Goal: Task Accomplishment & Management: Use online tool/utility

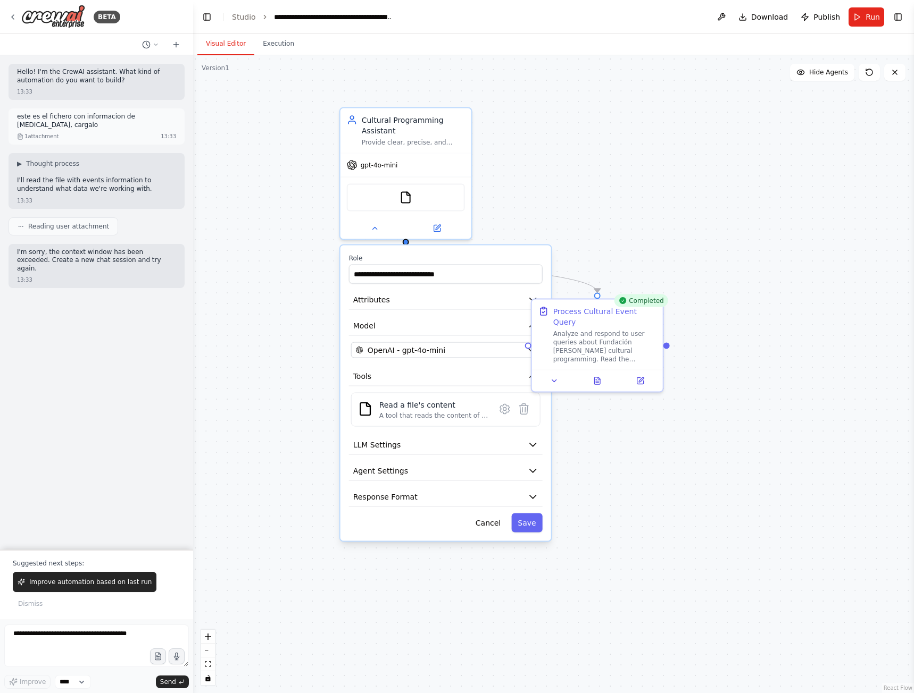
click at [218, 52] on button "Visual Editor" at bounding box center [225, 44] width 57 height 22
click at [52, 638] on textarea at bounding box center [96, 646] width 185 height 43
type textarea "**********"
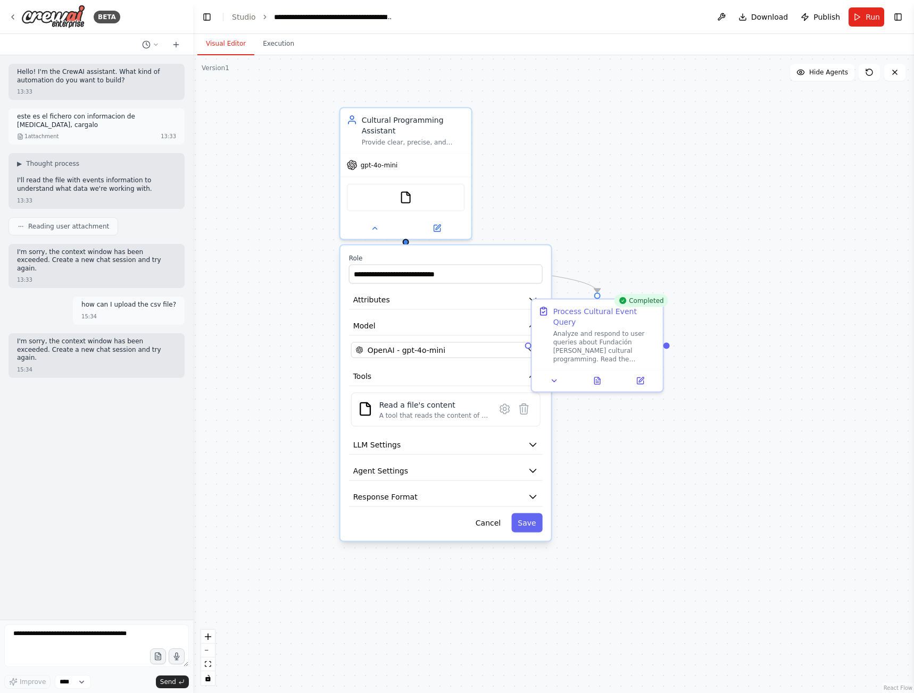
click at [147, 43] on icon at bounding box center [146, 44] width 9 height 9
click at [60, 13] on div at bounding box center [96, 346] width 193 height 693
click at [112, 14] on div "BETA" at bounding box center [107, 17] width 27 height 13
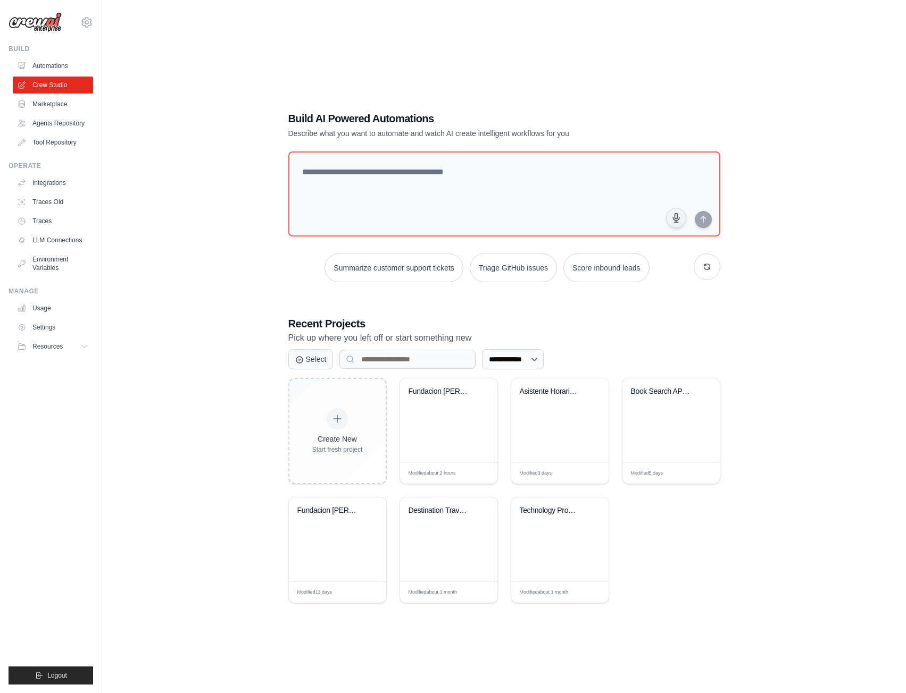
scroll to position [21, 0]
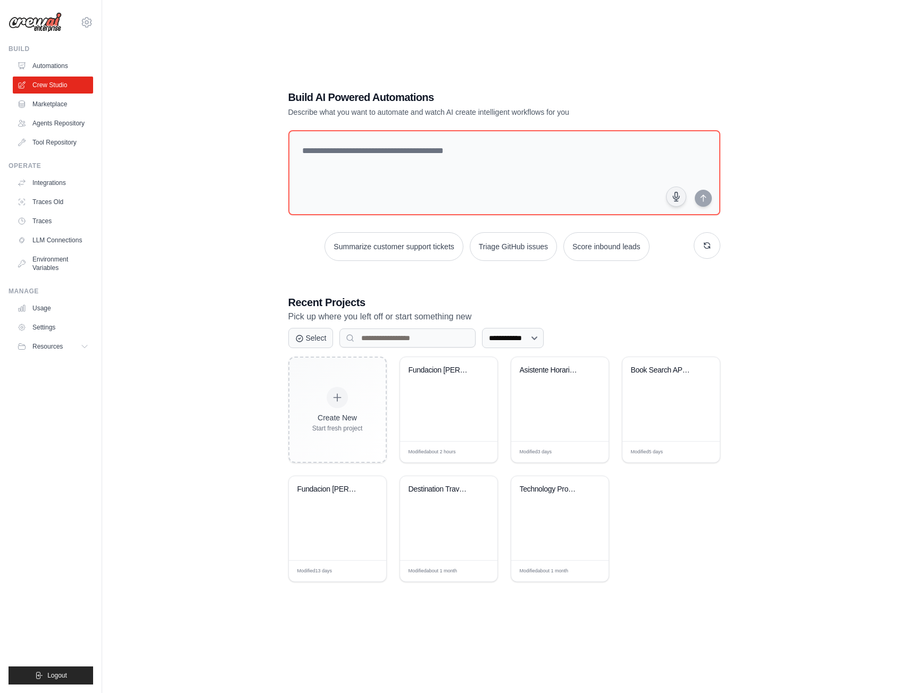
click at [478, 451] on span "Edit" at bounding box center [476, 452] width 9 height 8
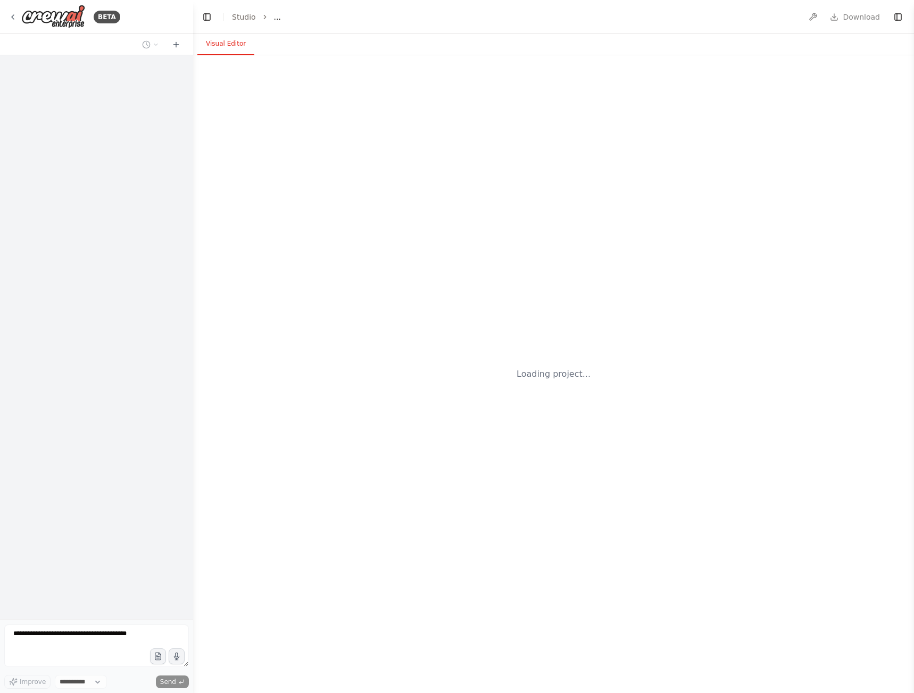
select select "****"
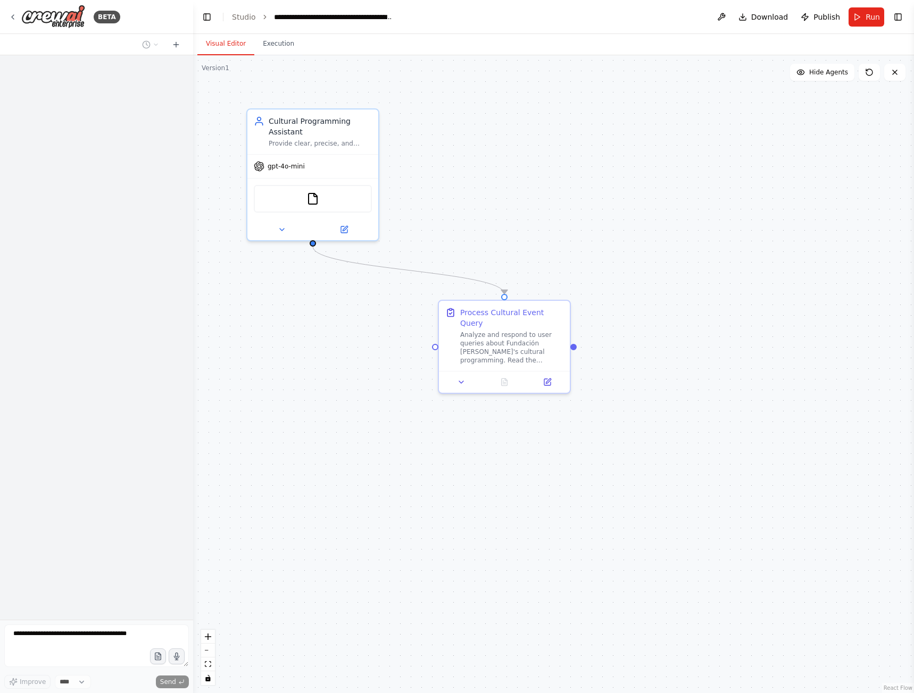
click at [459, 378] on icon at bounding box center [461, 382] width 9 height 9
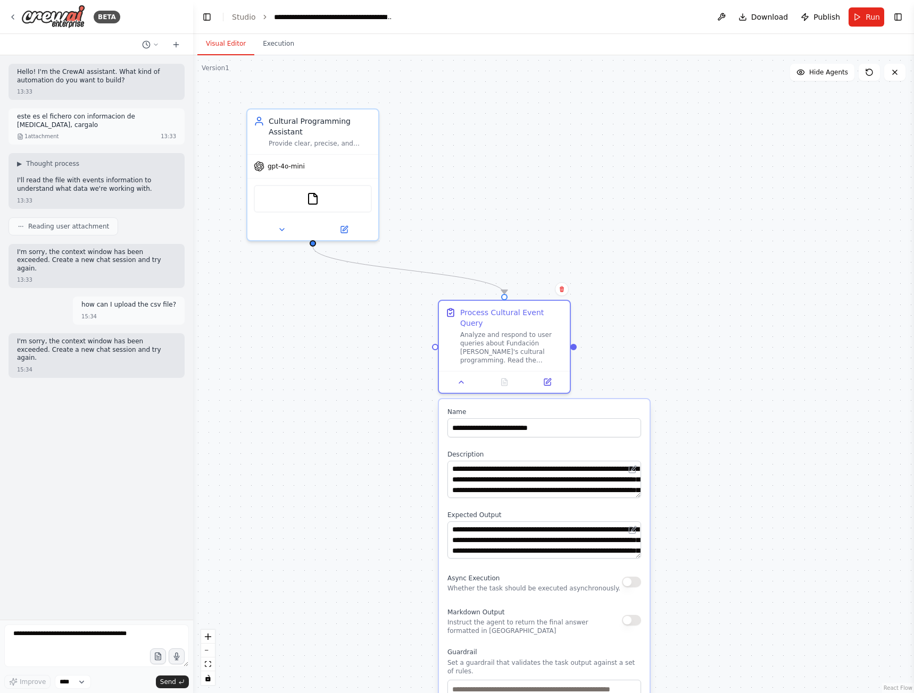
click at [307, 148] on div "Cultural Programming Assistant Provide clear, precise, and friendly responses a…" at bounding box center [312, 132] width 131 height 45
click at [322, 172] on div "gpt-4o-mini" at bounding box center [312, 166] width 131 height 23
click at [281, 230] on icon at bounding box center [282, 229] width 9 height 9
click at [282, 223] on button at bounding box center [282, 229] width 60 height 13
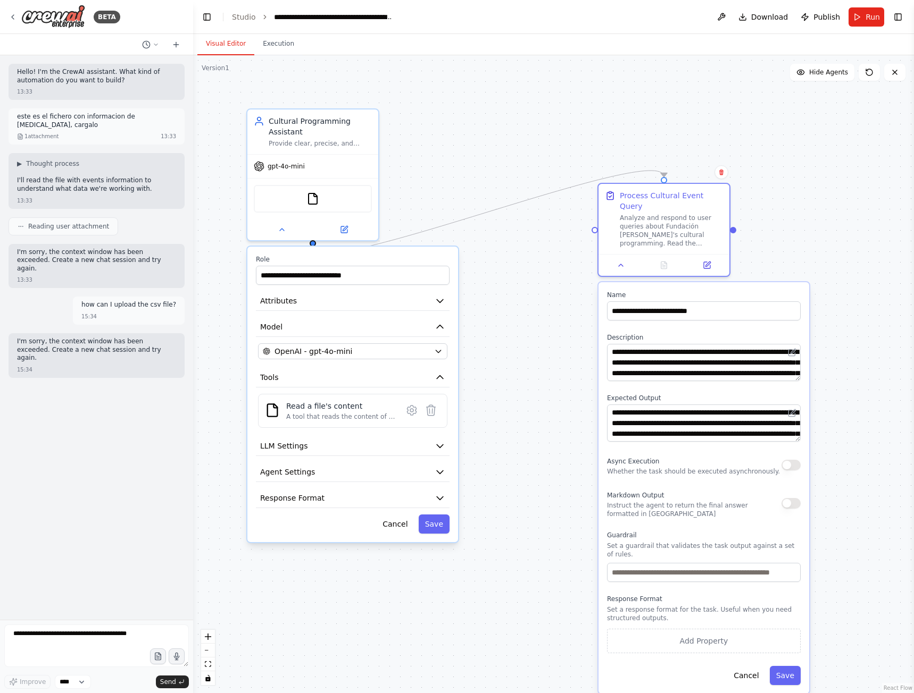
drag, startPoint x: 600, startPoint y: 398, endPoint x: 731, endPoint y: 282, distance: 175.5
click at [731, 282] on div "**********" at bounding box center [703, 488] width 211 height 412
click at [318, 416] on div "A tool that reads the content of a file. To use this tool, provide a 'file_path…" at bounding box center [341, 417] width 110 height 9
click at [305, 411] on div "Read a file's content" at bounding box center [341, 406] width 110 height 11
click at [901, 14] on button "Toggle Right Sidebar" at bounding box center [897, 17] width 15 height 15
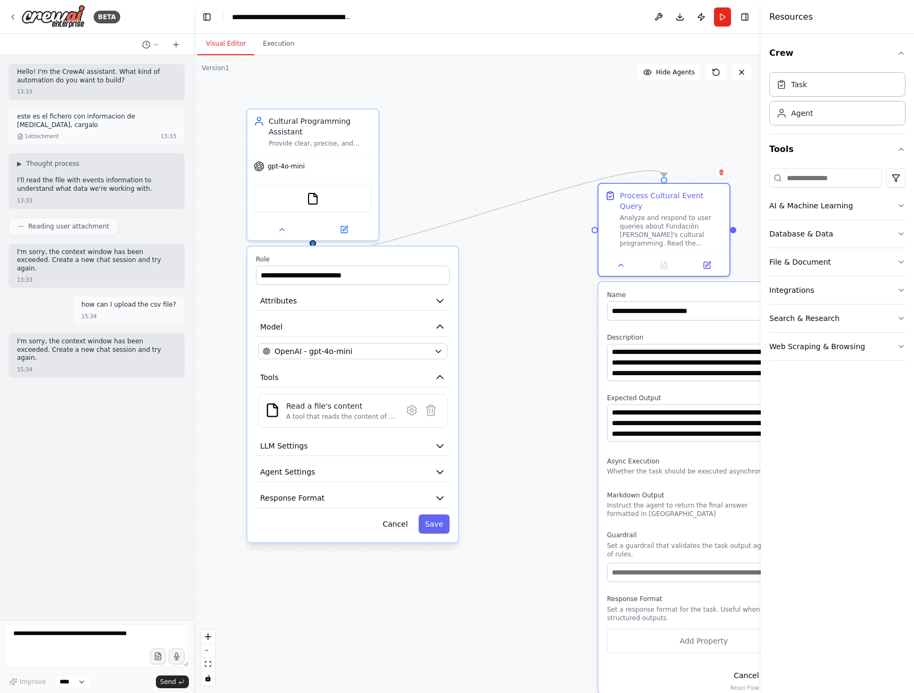
click at [899, 205] on icon "button" at bounding box center [901, 206] width 4 height 2
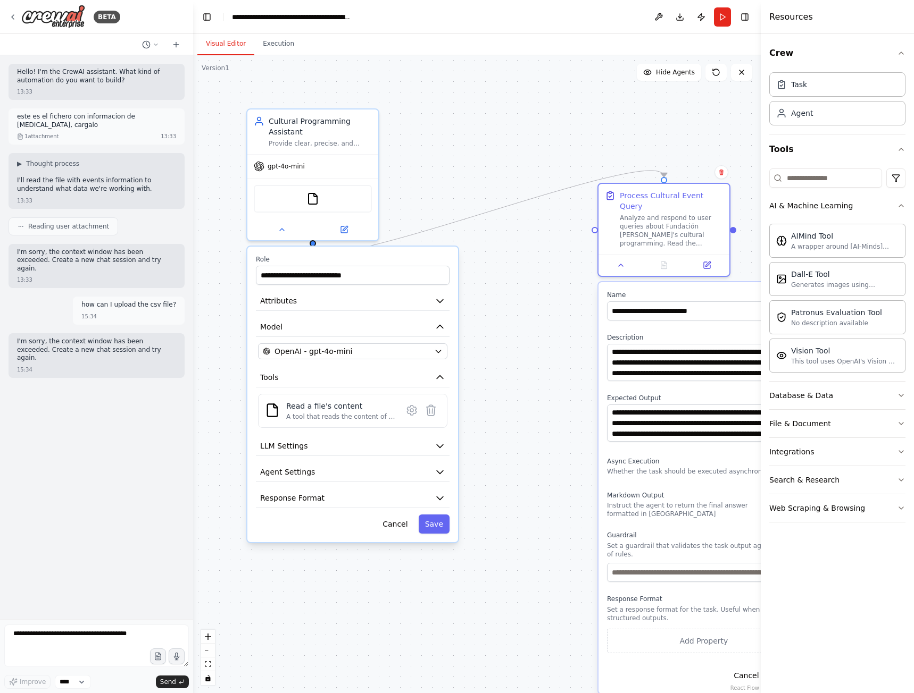
click at [899, 205] on icon "button" at bounding box center [901, 206] width 9 height 9
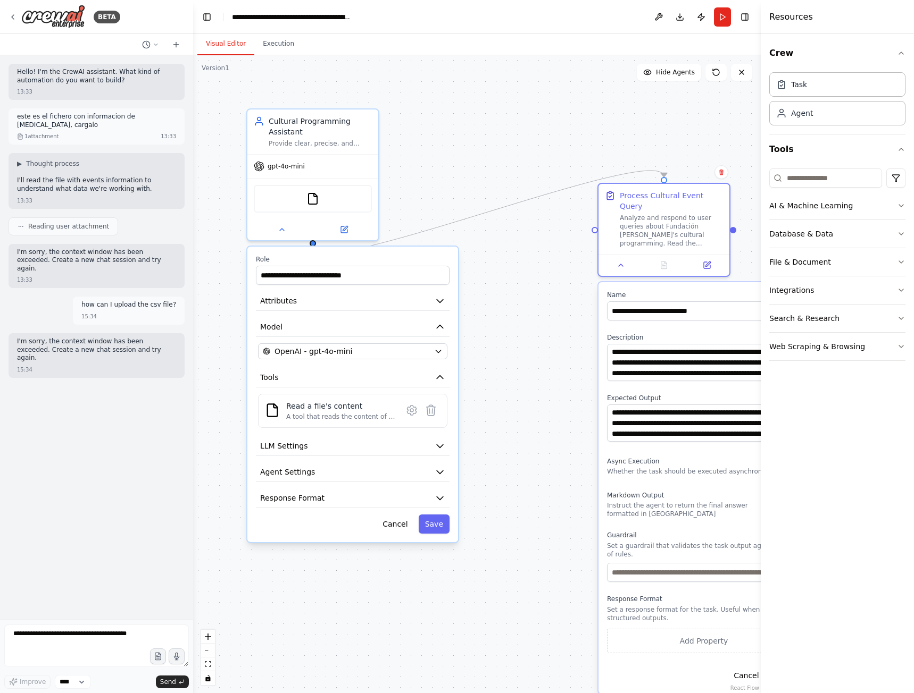
click at [903, 232] on icon "button" at bounding box center [901, 234] width 9 height 9
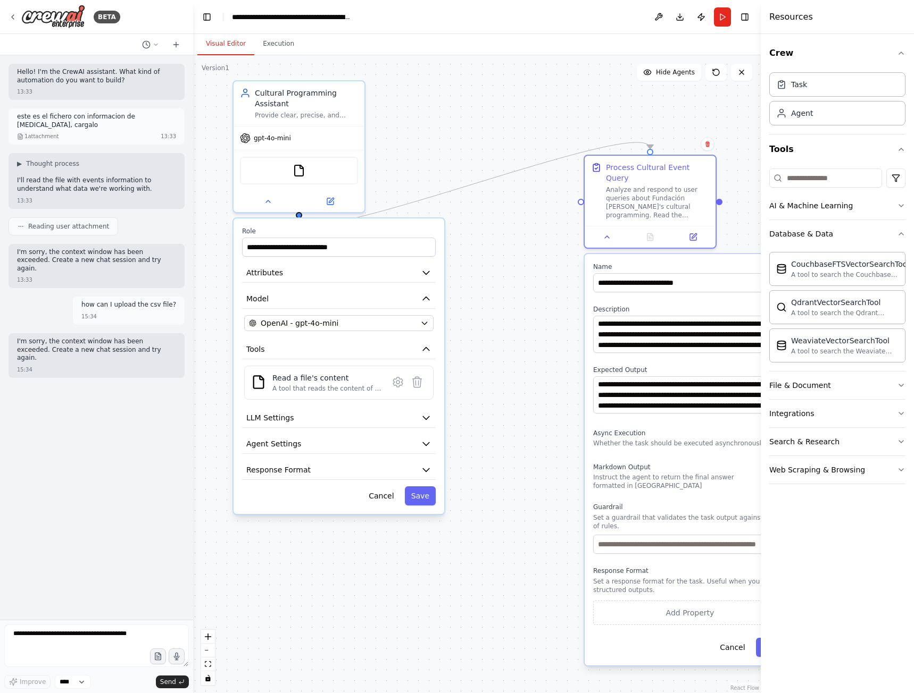
drag, startPoint x: 546, startPoint y: 487, endPoint x: 533, endPoint y: 461, distance: 29.0
click at [533, 461] on div ".deletable-edge-delete-btn { width: 20px; height: 20px; border: 0px solid #ffff…" at bounding box center [476, 374] width 567 height 638
click at [880, 388] on button "File & Document" at bounding box center [837, 386] width 136 height 28
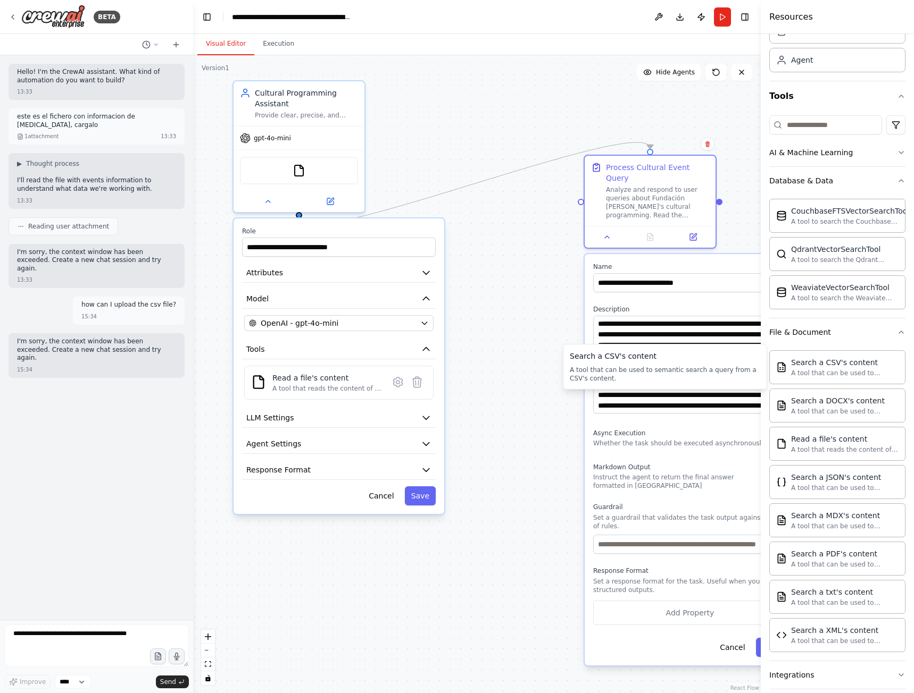
scroll to position [106, 0]
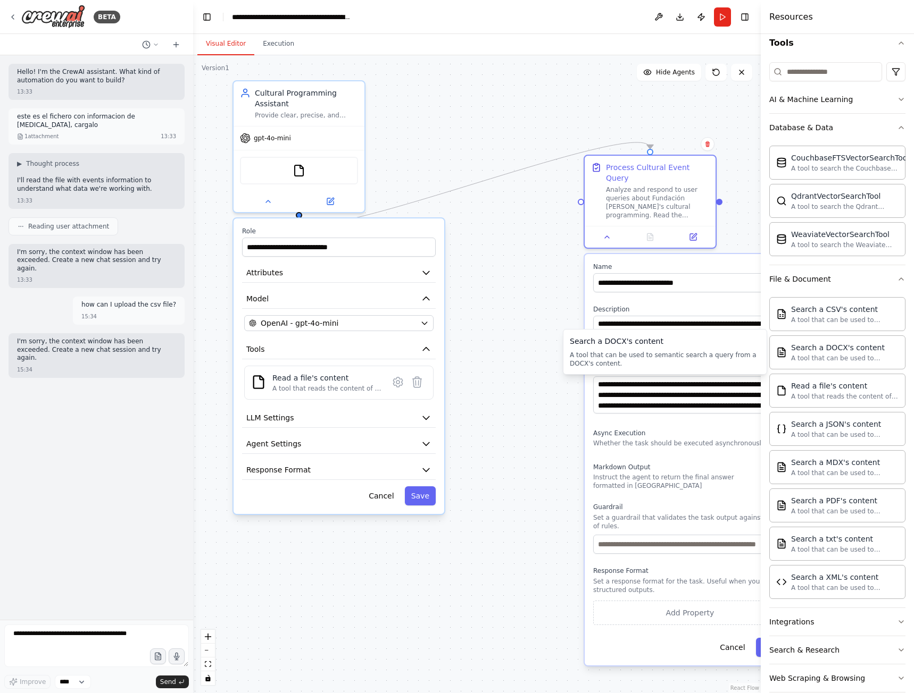
click at [827, 353] on div "Search a DOCX's content A tool that can be used to semantic search a query from…" at bounding box center [844, 352] width 107 height 20
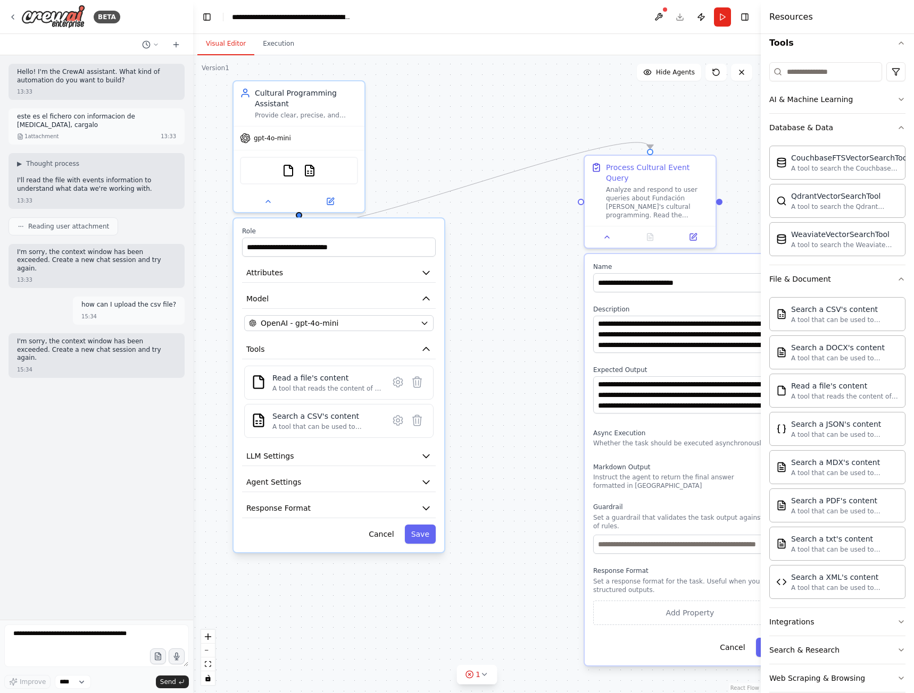
click at [337, 424] on div "A tool that can be used to semantic search a query from a CSV's content." at bounding box center [327, 427] width 110 height 9
click at [335, 384] on div "Read a file's content A tool that reads the content of a file. To use this tool…" at bounding box center [327, 383] width 110 height 20
click at [331, 421] on div "Search a CSV's content" at bounding box center [327, 416] width 110 height 11
click at [664, 16] on button at bounding box center [658, 16] width 17 height 19
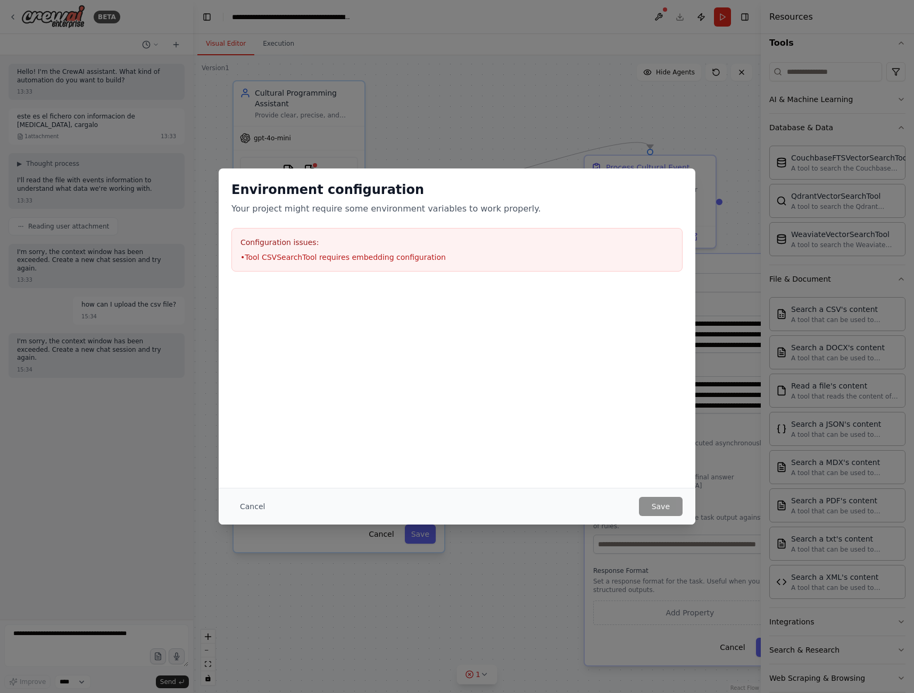
click at [526, 123] on div "Environment configuration Your project might require some environment variables…" at bounding box center [457, 346] width 914 height 693
click at [510, 137] on div "Environment configuration Your project might require some environment variables…" at bounding box center [457, 346] width 914 height 693
click at [240, 502] on button "Cancel" at bounding box center [252, 506] width 42 height 19
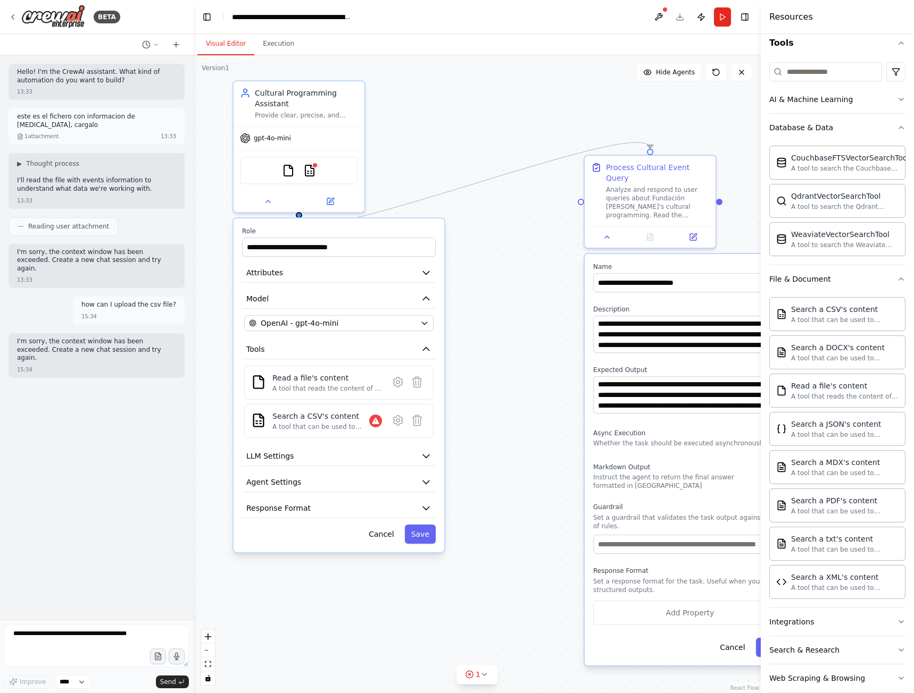
click at [417, 384] on icon at bounding box center [417, 382] width 9 height 11
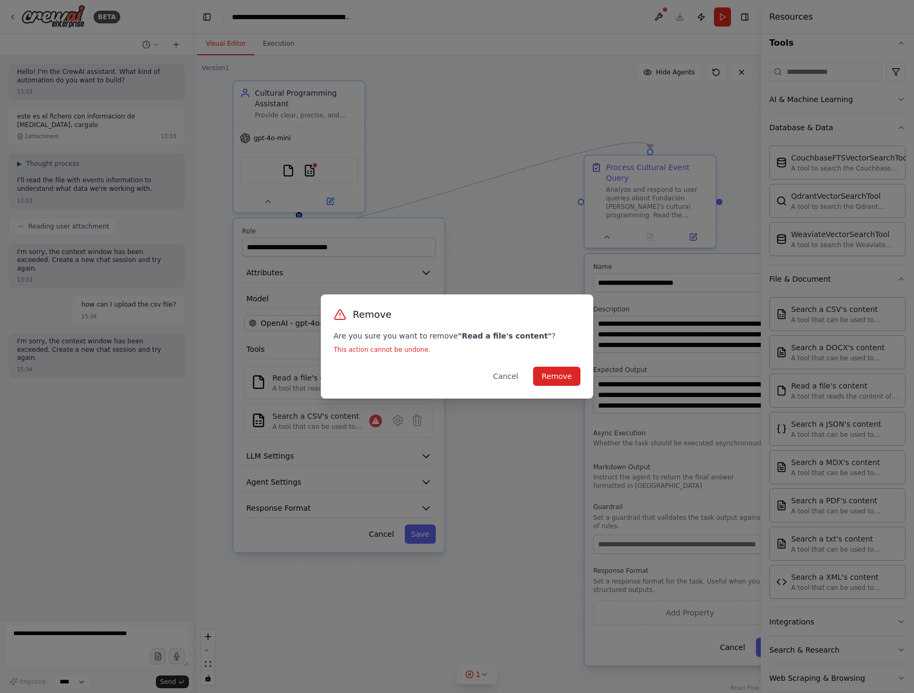
click at [557, 379] on button "Remove" at bounding box center [556, 376] width 47 height 19
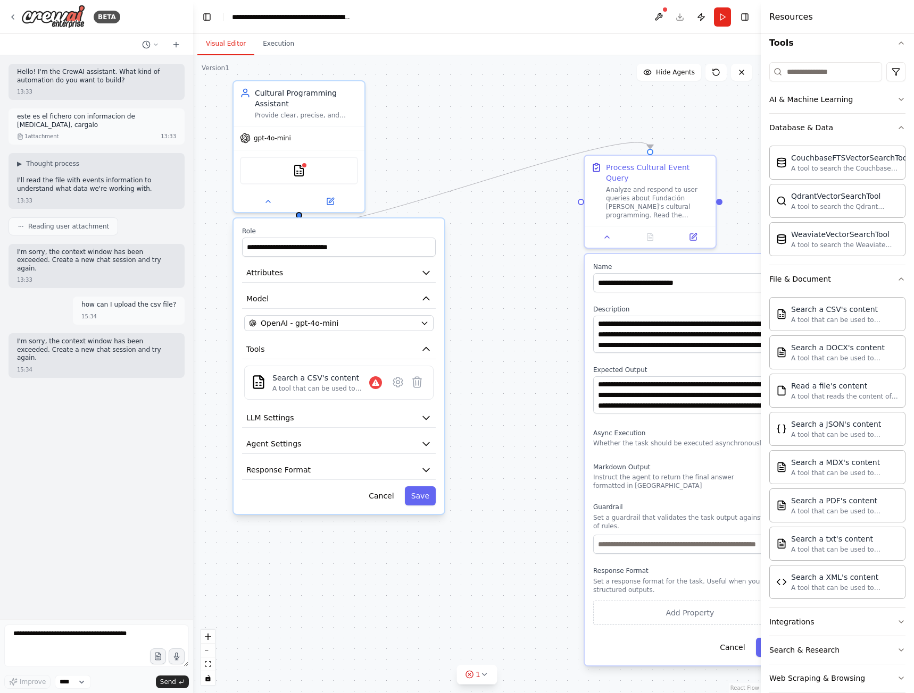
click at [397, 383] on icon at bounding box center [397, 382] width 3 height 3
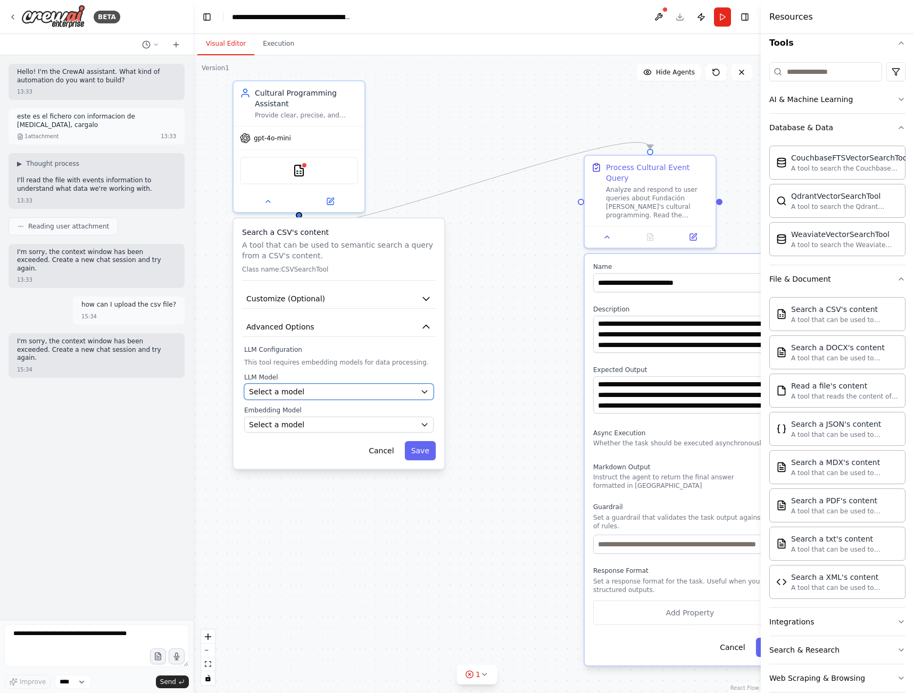
click at [424, 397] on button "Select a model" at bounding box center [338, 392] width 189 height 16
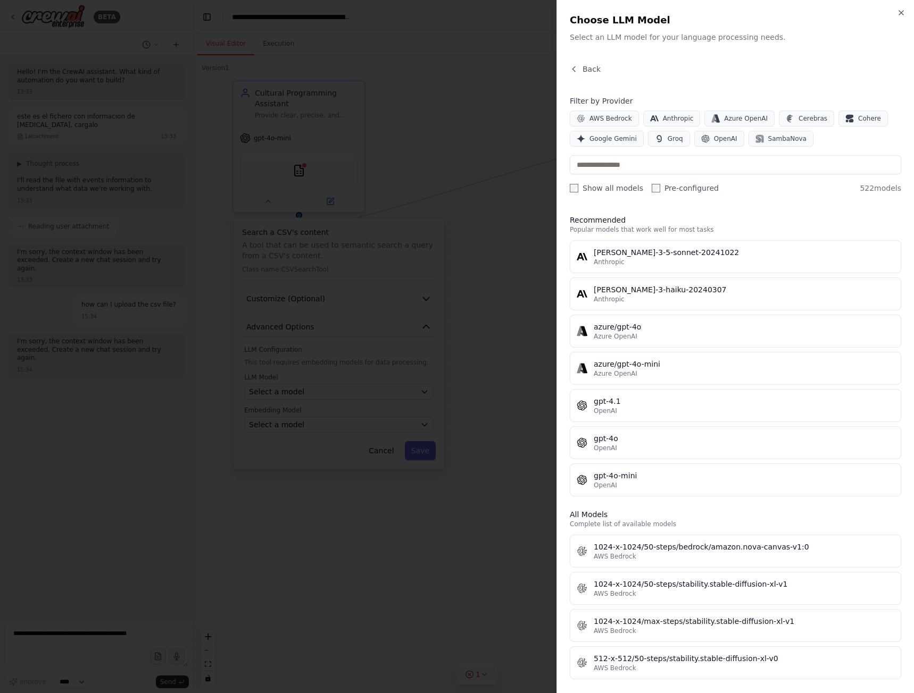
click at [715, 140] on span "OpenAI" at bounding box center [725, 139] width 23 height 9
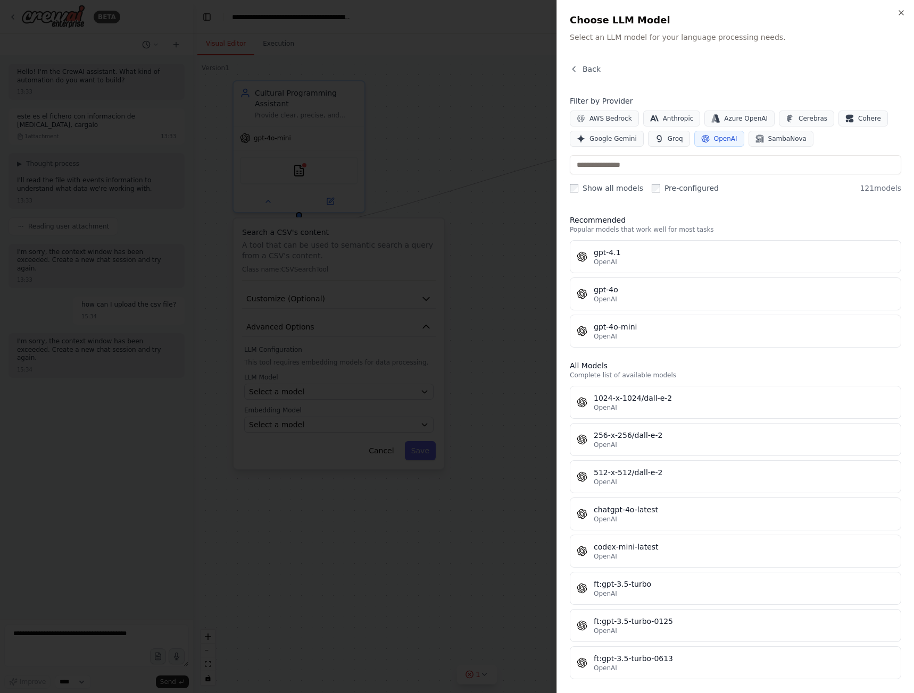
click at [635, 328] on div "gpt-4o-mini" at bounding box center [743, 327] width 300 height 11
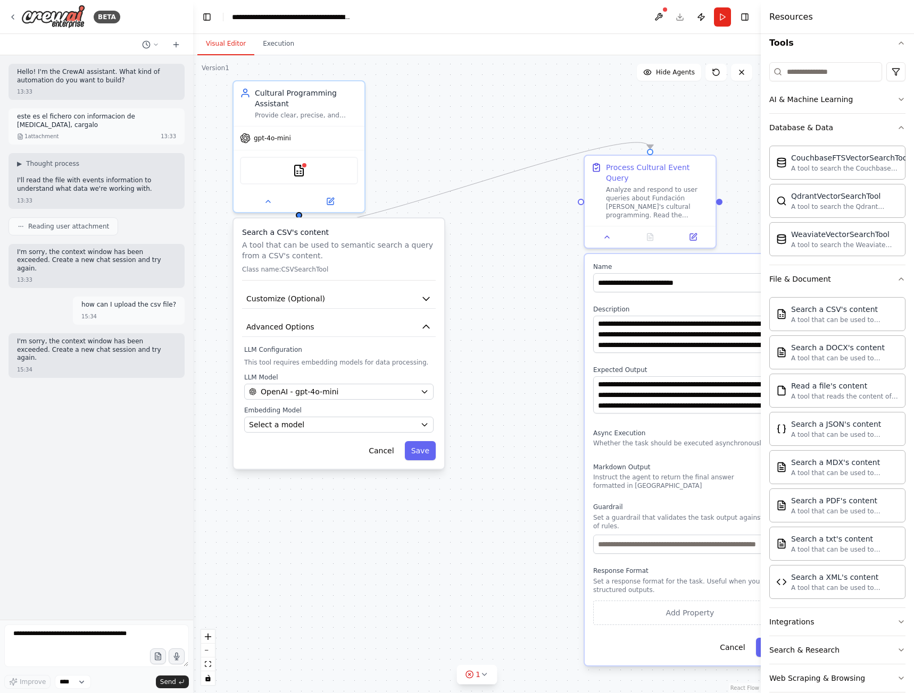
click at [404, 434] on div "Search a CSV's content A tool that can be used to semantic search a query from …" at bounding box center [338, 344] width 211 height 250
click at [425, 423] on icon "button" at bounding box center [424, 425] width 9 height 9
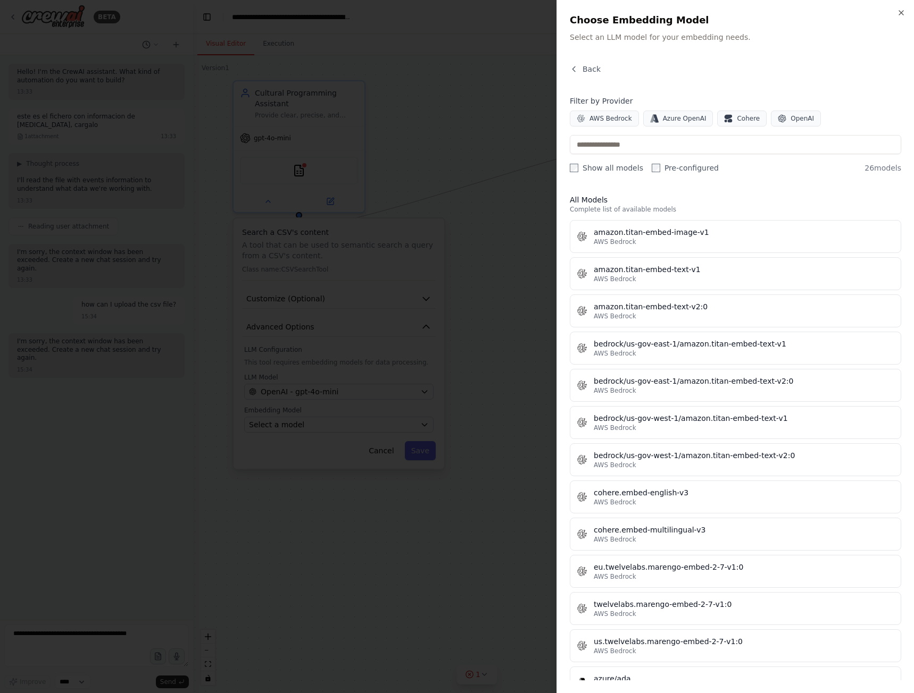
click at [777, 118] on button "OpenAI" at bounding box center [796, 119] width 50 height 16
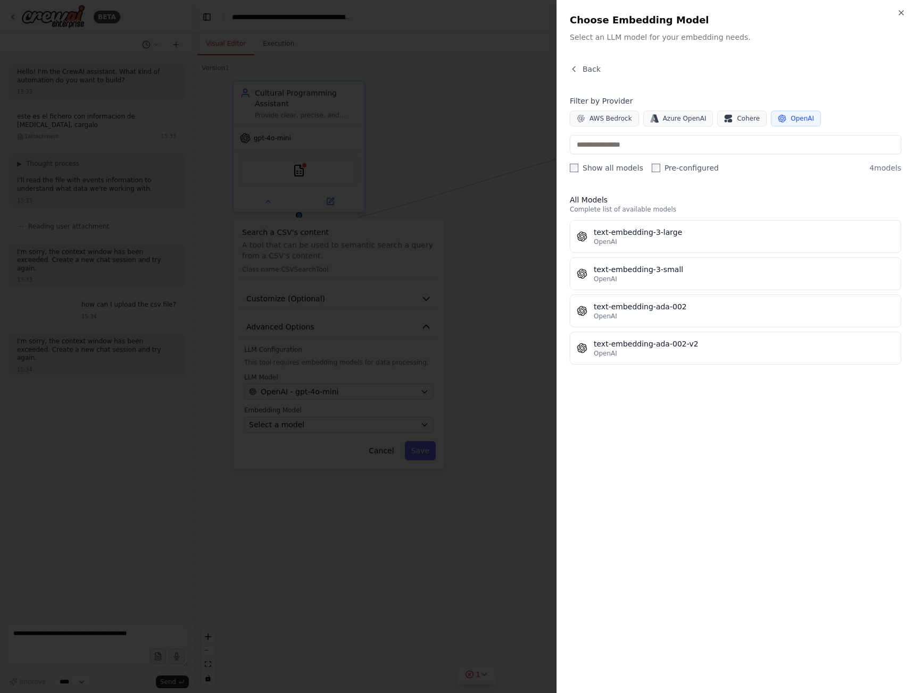
click at [635, 271] on div "text-embedding-3-small" at bounding box center [743, 269] width 300 height 11
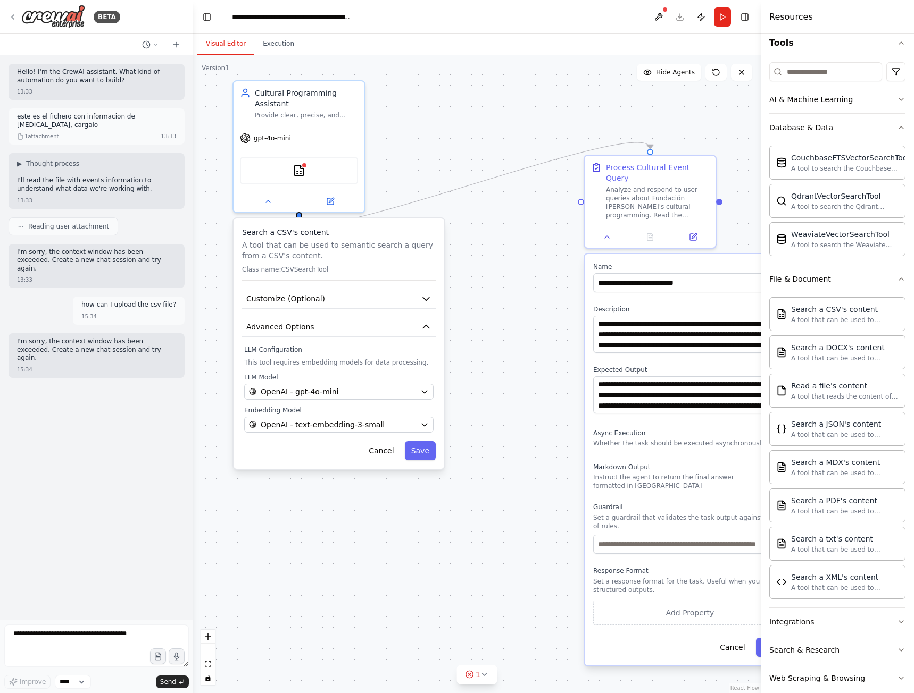
click at [416, 448] on button "Save" at bounding box center [420, 450] width 31 height 19
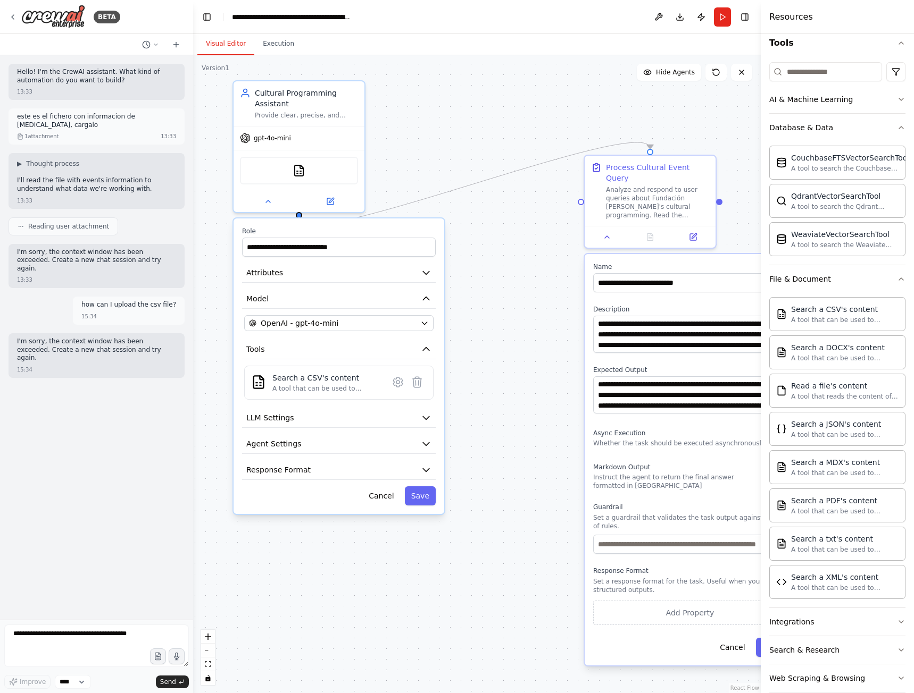
click at [396, 378] on icon at bounding box center [397, 382] width 13 height 13
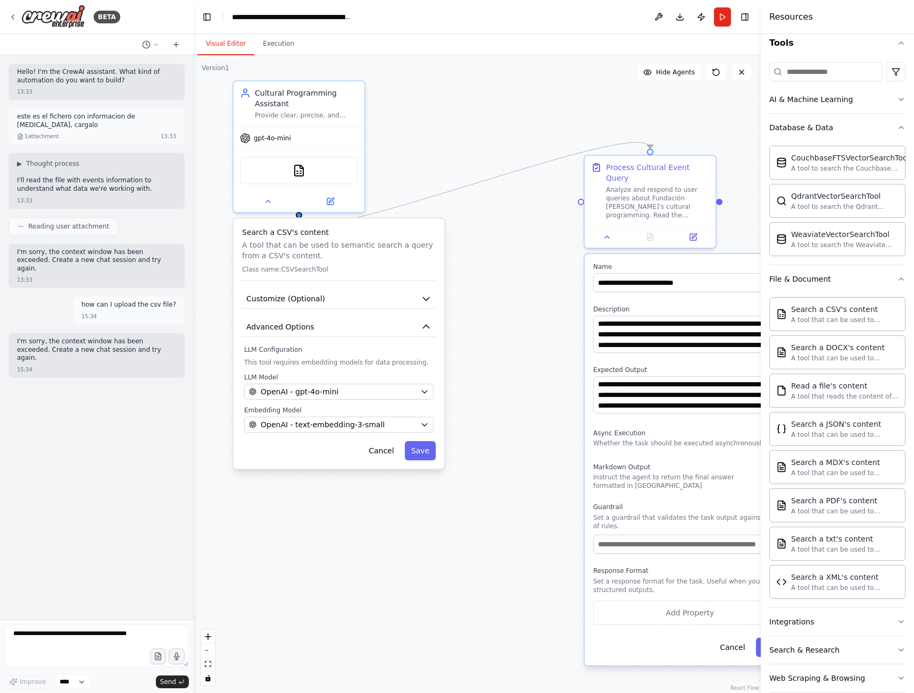
click at [422, 303] on icon "button" at bounding box center [426, 299] width 11 height 11
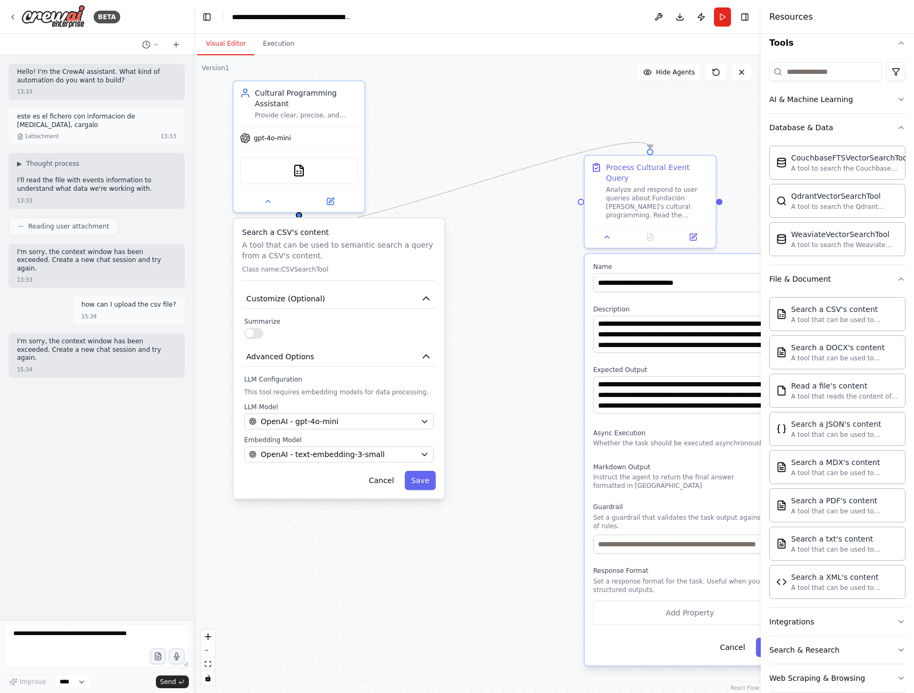
click at [260, 335] on button "button" at bounding box center [253, 333] width 19 height 11
click at [413, 481] on button "Save" at bounding box center [420, 480] width 31 height 19
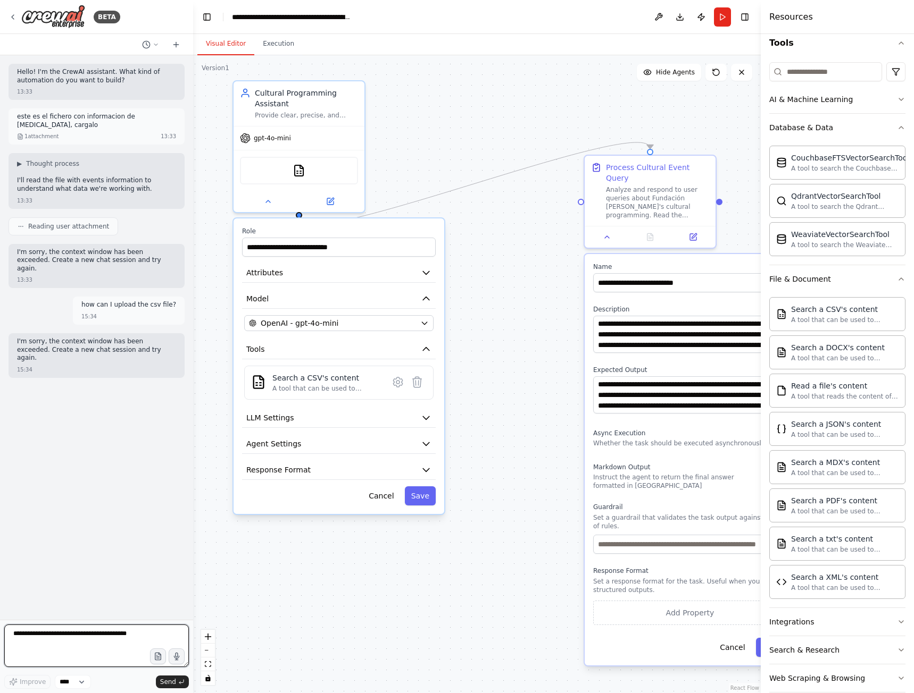
click at [102, 638] on textarea at bounding box center [96, 646] width 185 height 43
click at [157, 655] on icon "button" at bounding box center [158, 656] width 9 height 9
click at [98, 639] on textarea at bounding box center [96, 646] width 185 height 43
type textarea "**********"
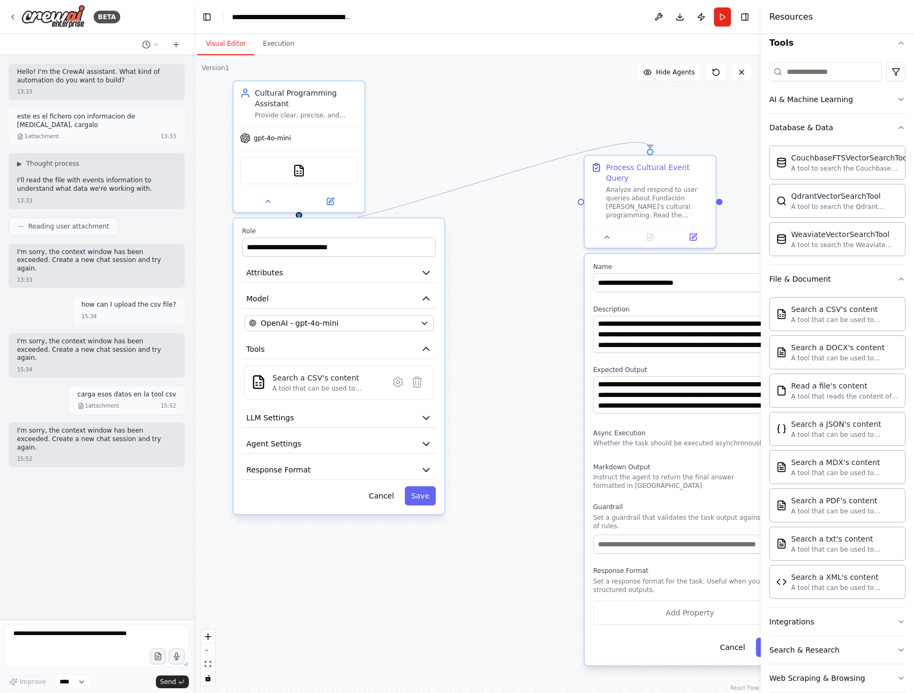
click at [167, 48] on div at bounding box center [161, 44] width 47 height 13
click at [170, 46] on button at bounding box center [176, 44] width 17 height 13
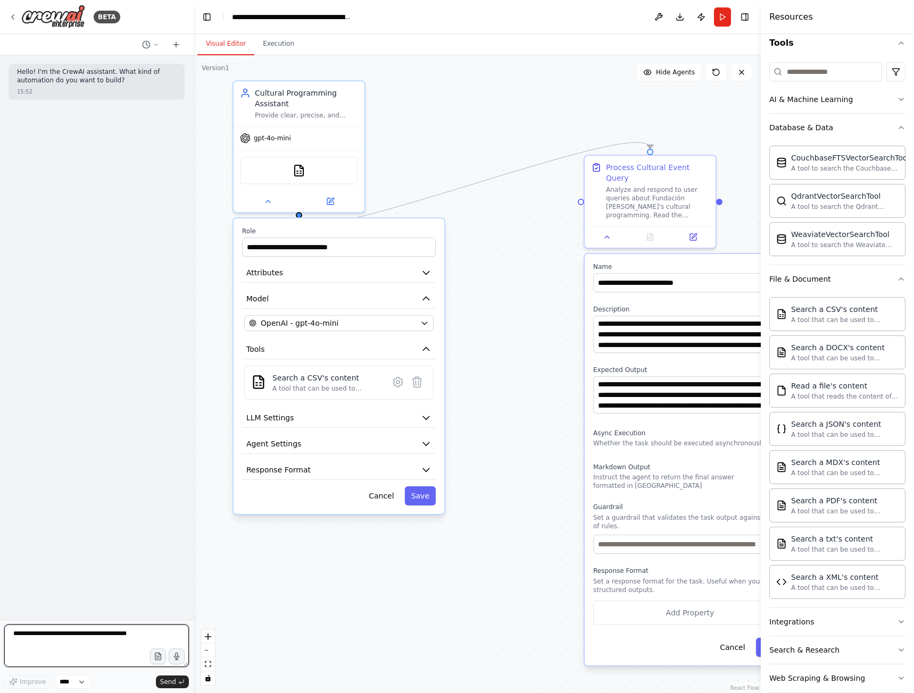
click at [132, 630] on textarea at bounding box center [96, 646] width 185 height 43
type textarea "**********"
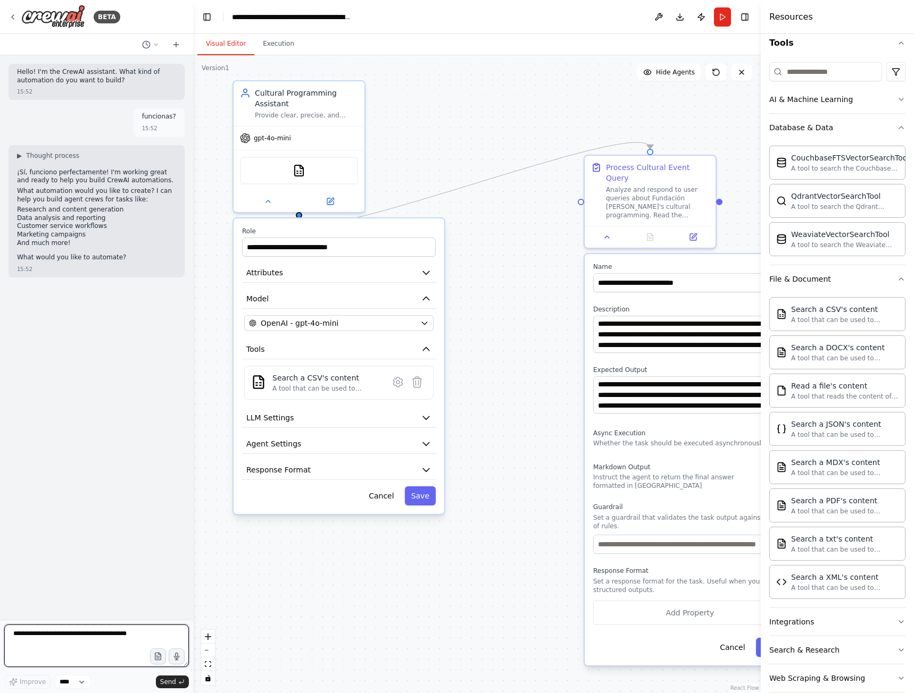
click at [110, 647] on textarea at bounding box center [96, 646] width 185 height 43
type textarea "**********"
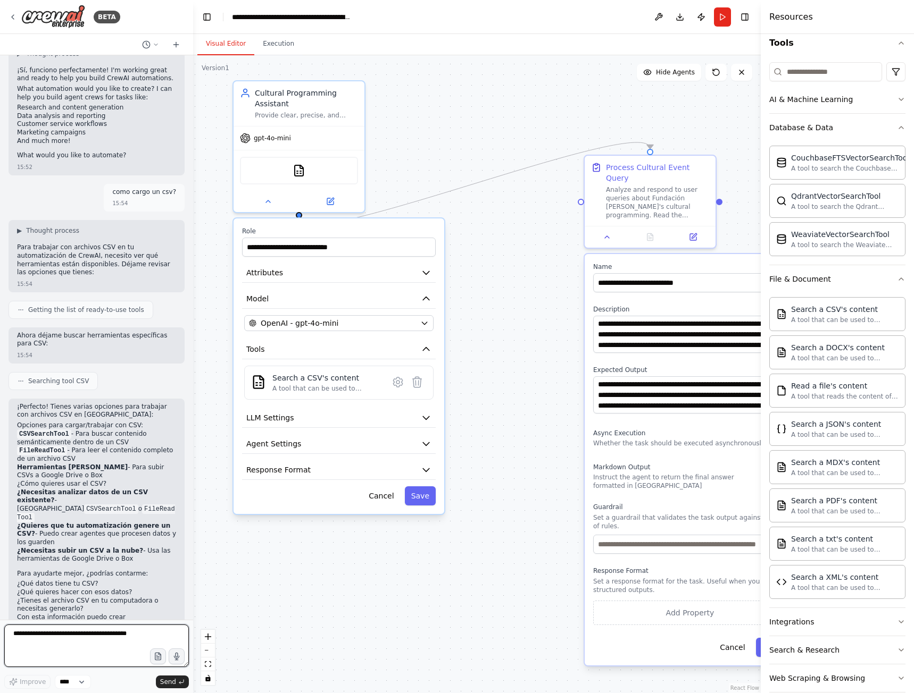
scroll to position [111, 0]
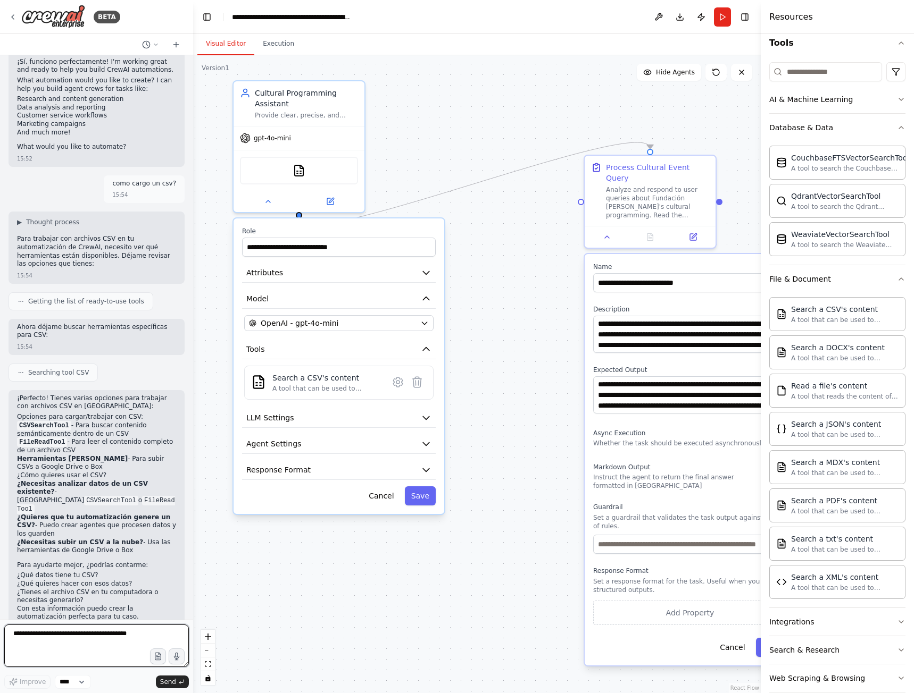
click at [82, 640] on textarea at bounding box center [96, 646] width 185 height 43
click at [157, 658] on icon "button" at bounding box center [157, 658] width 3 height 0
click at [79, 648] on textarea at bounding box center [96, 646] width 185 height 43
type textarea "**********"
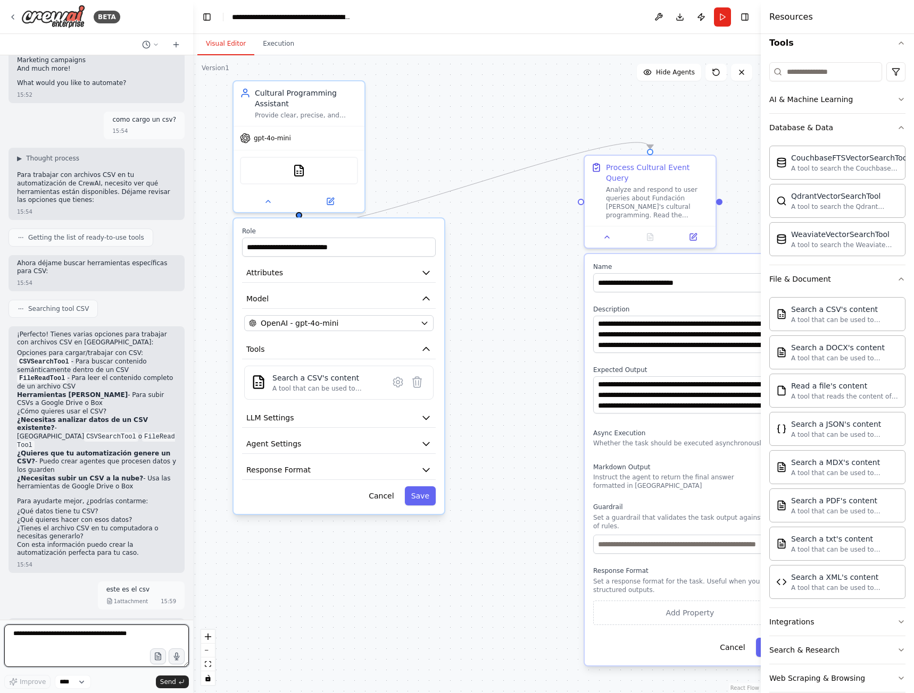
scroll to position [282, 0]
